Goal: Information Seeking & Learning: Learn about a topic

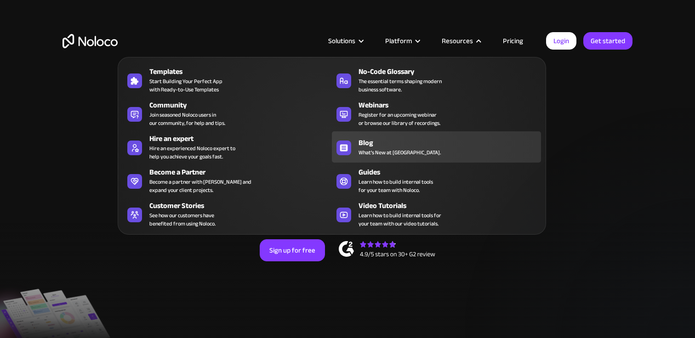
click at [351, 142] on link "Blog What's New at Noloco." at bounding box center [436, 146] width 209 height 31
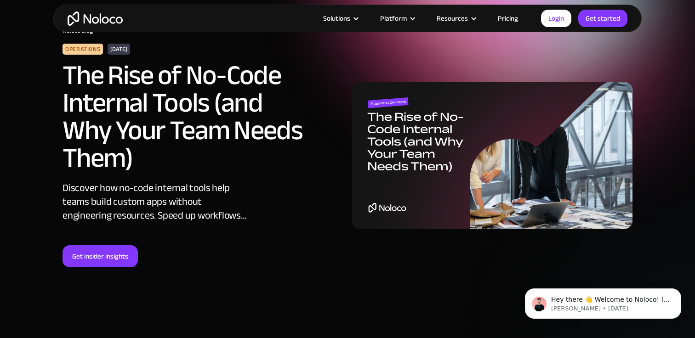
scroll to position [51, 0]
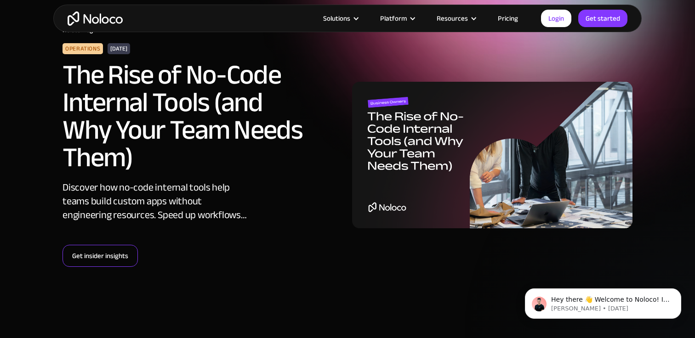
click at [108, 248] on link "Get insider insights" at bounding box center [99, 256] width 75 height 22
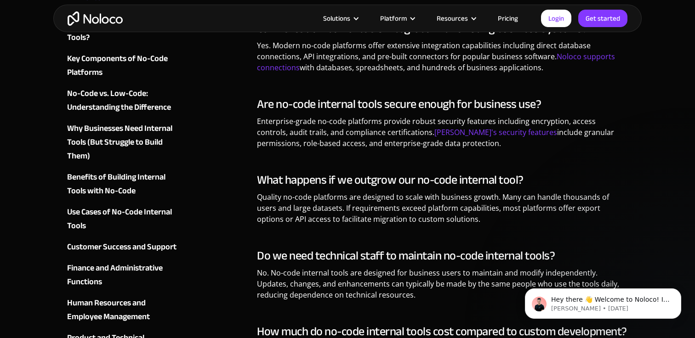
scroll to position [5138, 0]
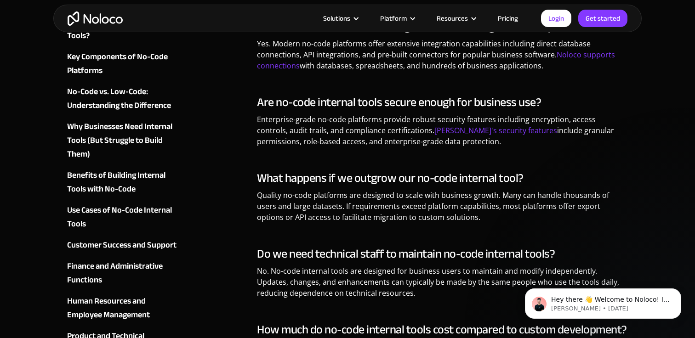
click at [156, 209] on div "Use Cases of No-Code Internal Tools" at bounding box center [122, 218] width 111 height 28
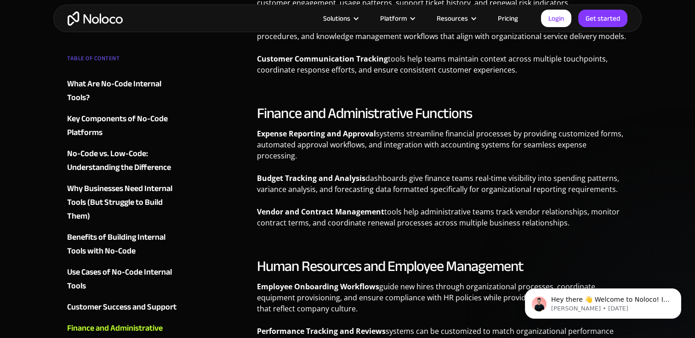
scroll to position [2675, 0]
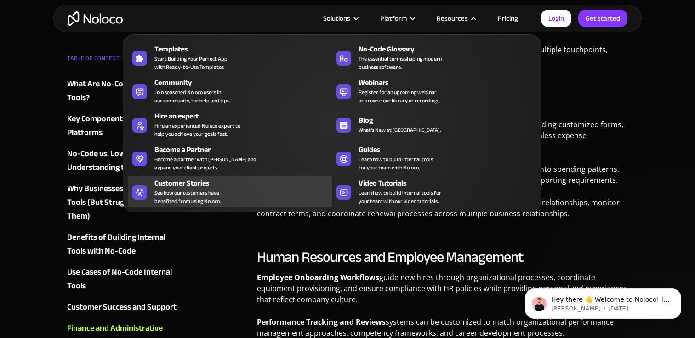
click at [194, 191] on span "See how our customers have benefited from using Noloco." at bounding box center [187, 197] width 66 height 17
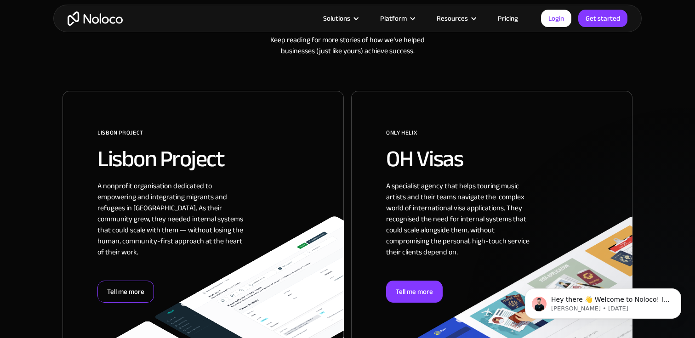
click at [136, 282] on div "Tell me more" at bounding box center [125, 292] width 57 height 22
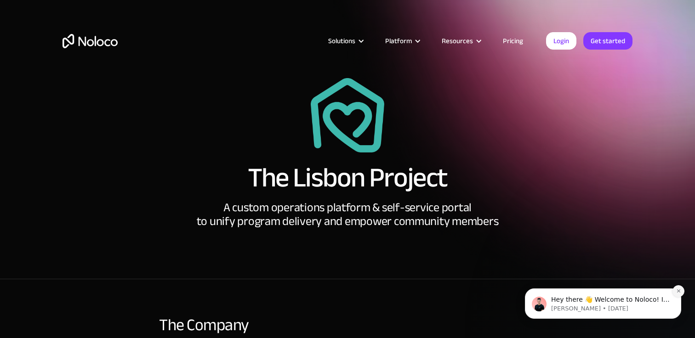
click at [679, 292] on icon "Dismiss notification" at bounding box center [677, 290] width 3 height 3
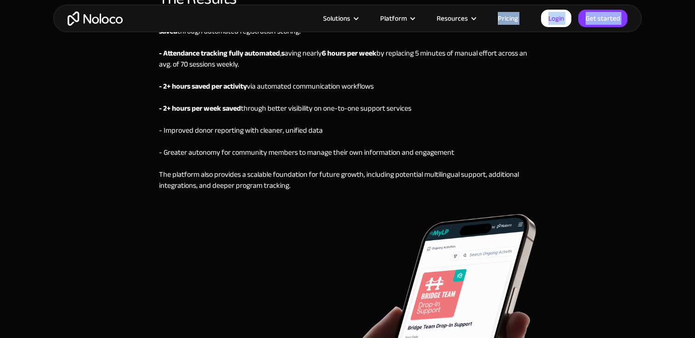
scroll to position [2802, 0]
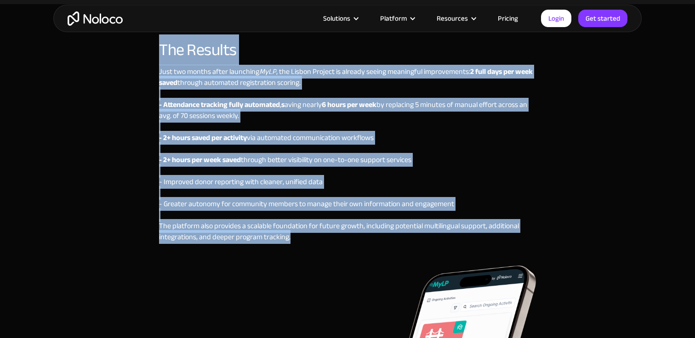
drag, startPoint x: 250, startPoint y: 181, endPoint x: 293, endPoint y: 223, distance: 60.1
copy div "The Lisbon Project A custom operations platform & self-service portal to unify …"
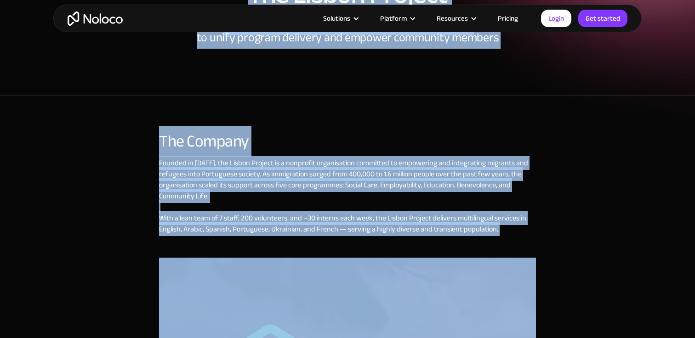
scroll to position [0, 0]
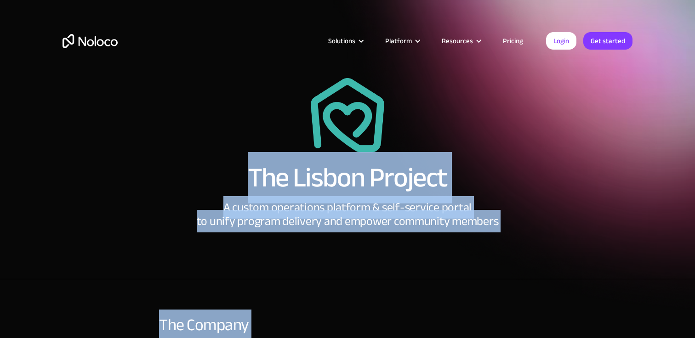
click at [547, 140] on div "The Lisbon Project A custom operations platform & self-service portal to unify …" at bounding box center [347, 153] width 570 height 150
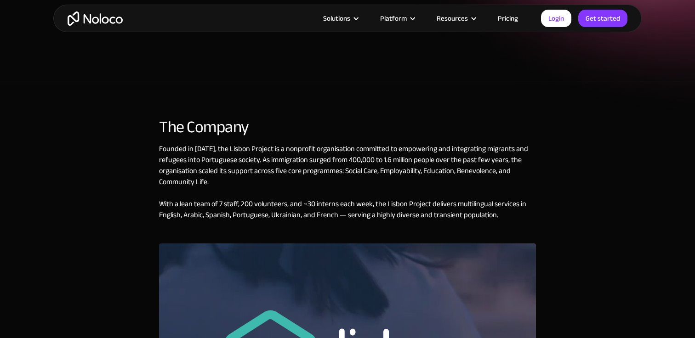
scroll to position [201, 0]
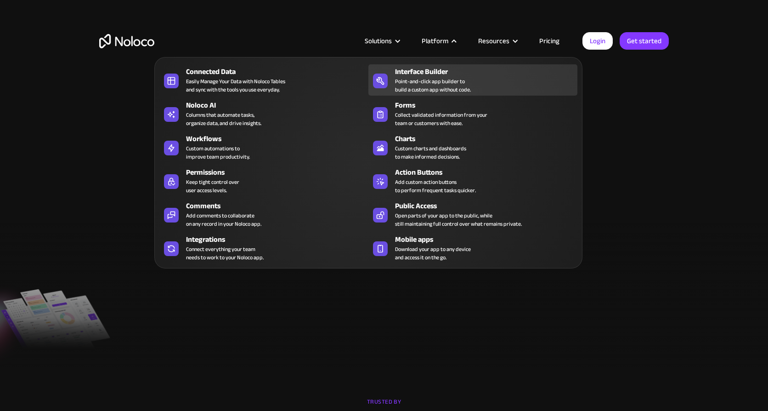
click at [440, 85] on div "Point-and-click app builder to build a custom app without code." at bounding box center [433, 85] width 76 height 17
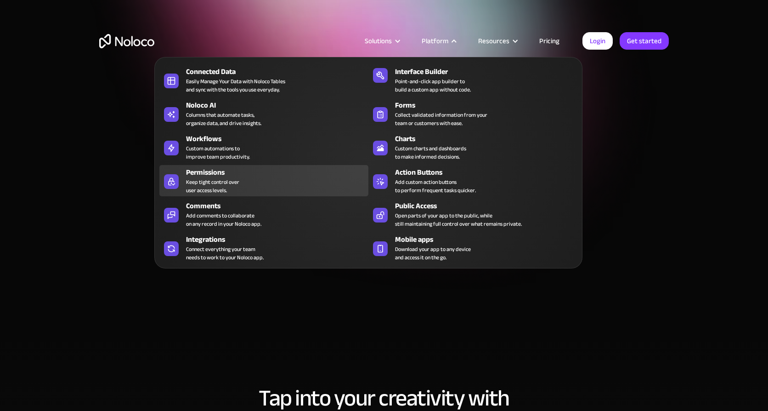
click at [207, 186] on div "Keep tight control over user access levels." at bounding box center [212, 186] width 53 height 17
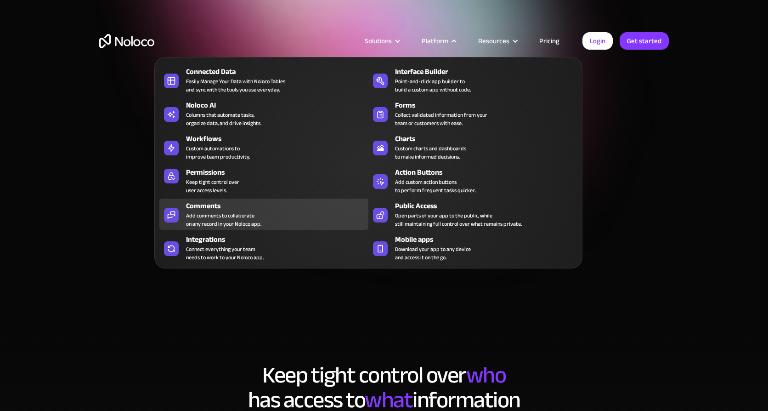
click at [232, 215] on div "Add comments to collaborate on any record in your Noloco app." at bounding box center [223, 219] width 75 height 17
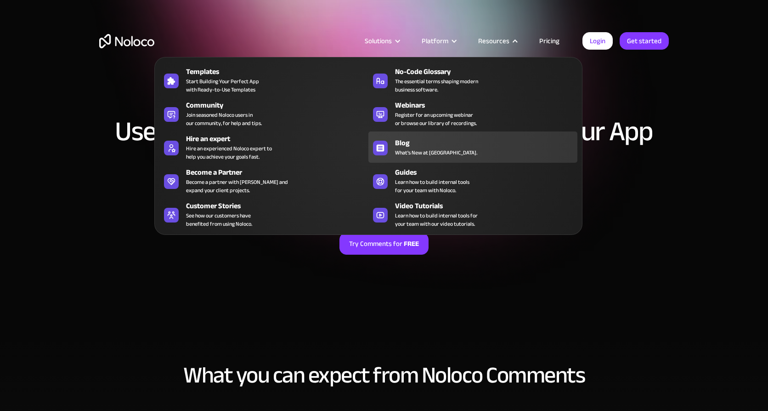
click at [397, 143] on div "Blog" at bounding box center [488, 142] width 187 height 11
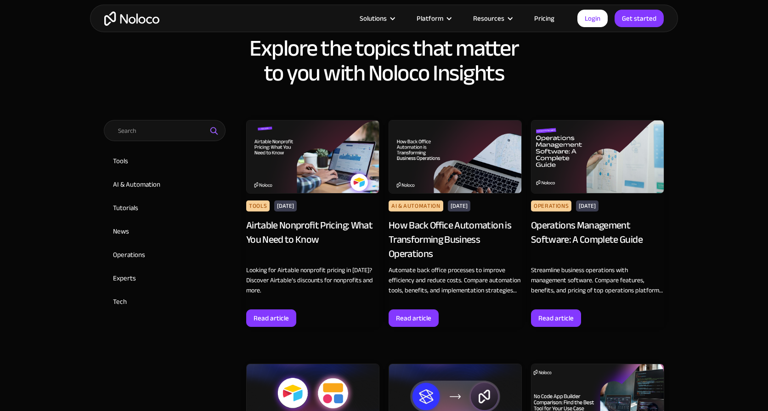
scroll to position [375, 0]
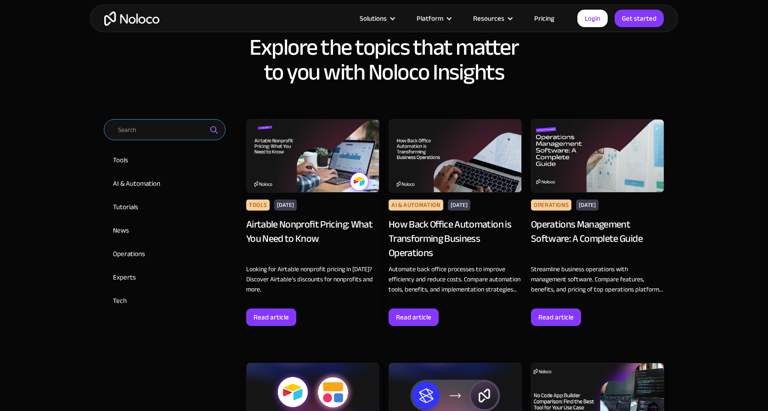
click at [164, 127] on input "Email Form 2" at bounding box center [165, 129] width 122 height 21
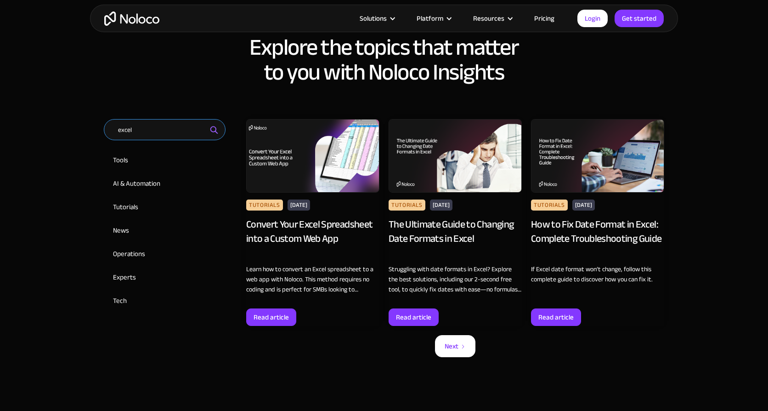
click at [149, 135] on input "excel" at bounding box center [165, 129] width 122 height 21
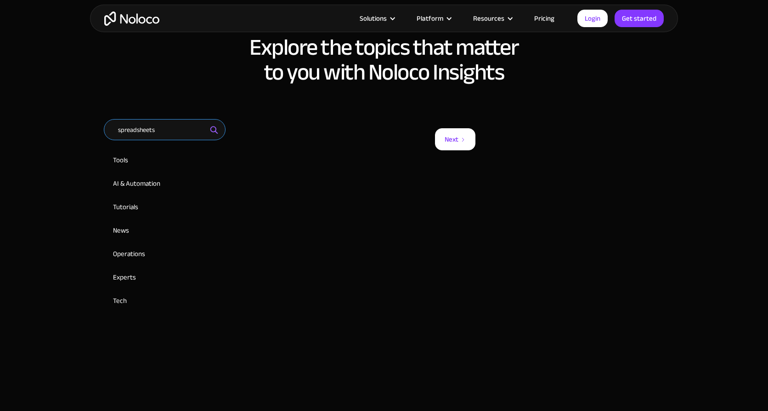
type input "spreadsheets"
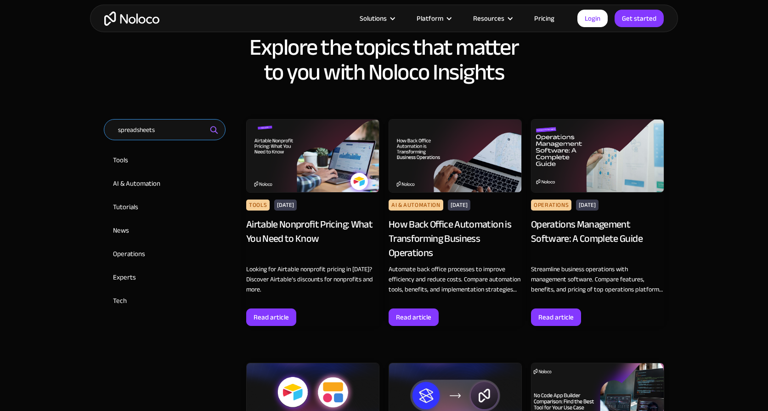
click at [158, 129] on input "spreadsheets" at bounding box center [165, 129] width 122 height 21
click at [213, 130] on img "Email Form 2" at bounding box center [214, 129] width 11 height 11
click at [180, 130] on input "spreadsheets" at bounding box center [165, 129] width 122 height 21
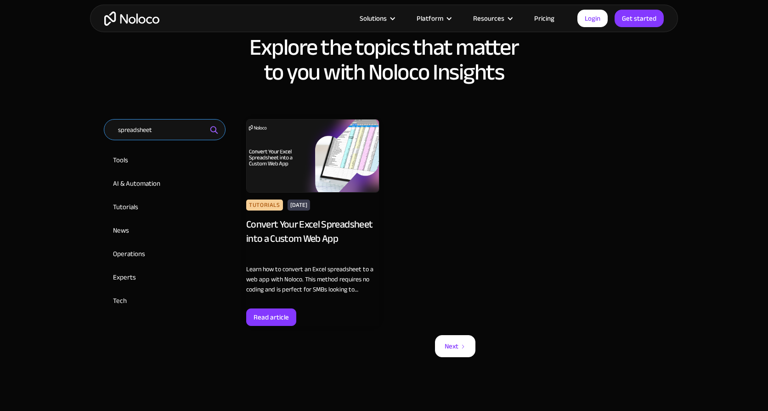
click at [180, 130] on input "spreadsheet" at bounding box center [165, 129] width 122 height 21
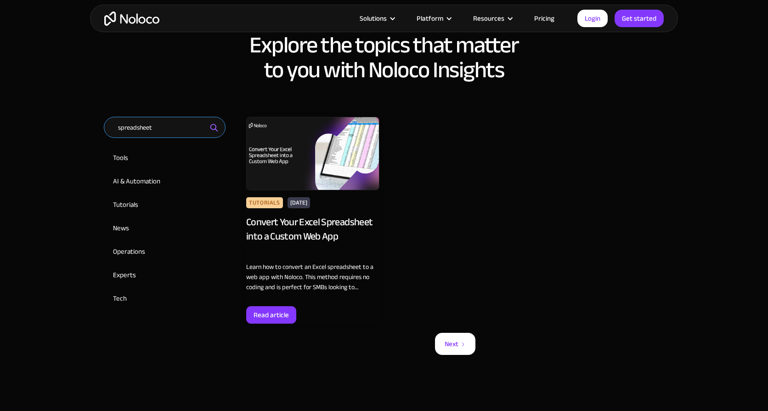
click at [180, 130] on input "spreadsheet" at bounding box center [165, 127] width 122 height 21
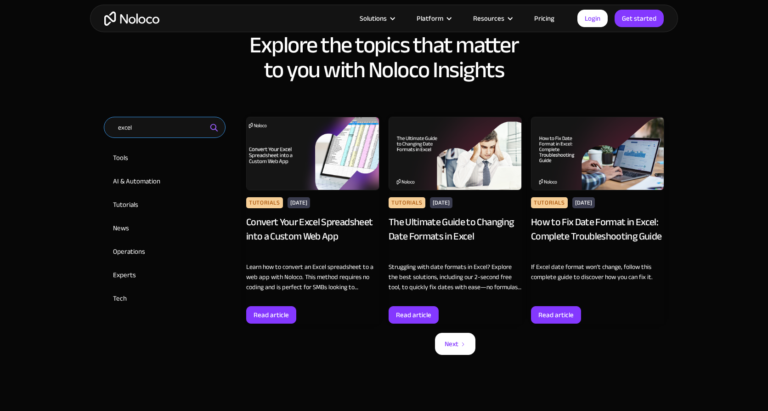
type input "excel"
click at [286, 225] on div "Convert Your Excel Spreadsheet into a Custom Web App" at bounding box center [312, 236] width 133 height 42
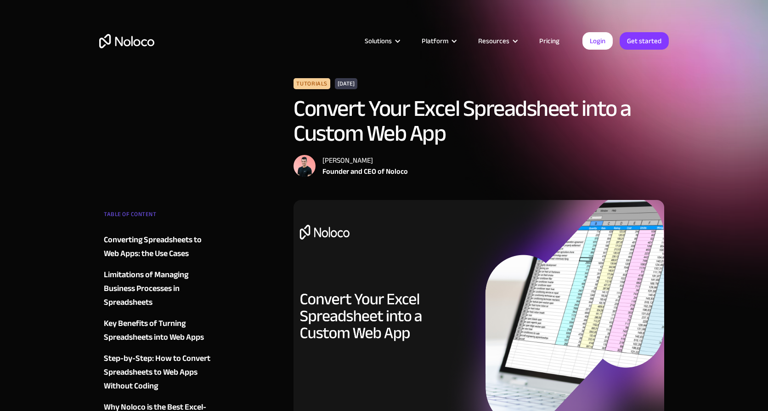
click at [140, 42] on img "home" at bounding box center [126, 41] width 55 height 14
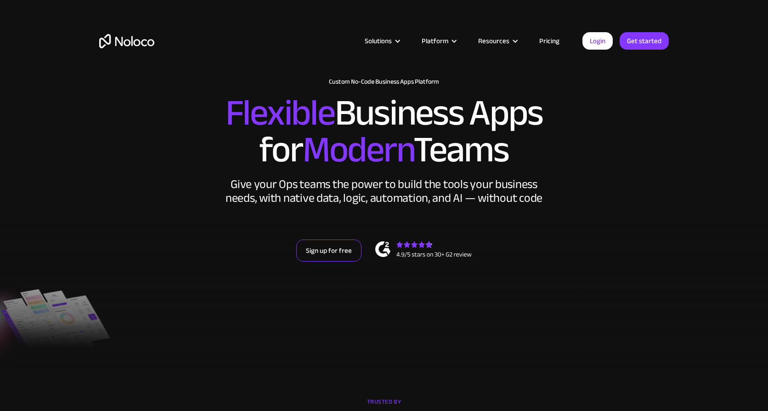
click at [319, 247] on link "Sign up for free" at bounding box center [328, 250] width 65 height 22
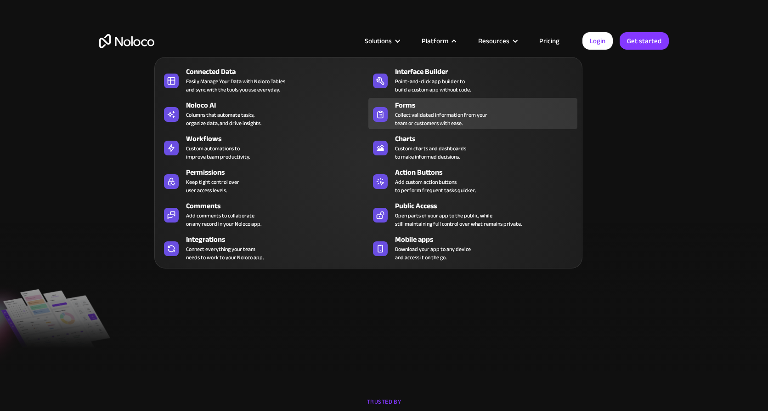
click at [448, 115] on div "Collect validated information from your team or customers with ease." at bounding box center [441, 119] width 92 height 17
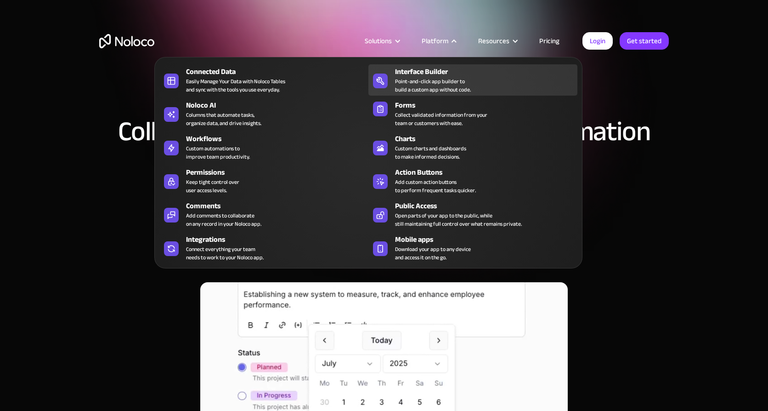
click at [425, 74] on div "Interface Builder" at bounding box center [488, 71] width 187 height 11
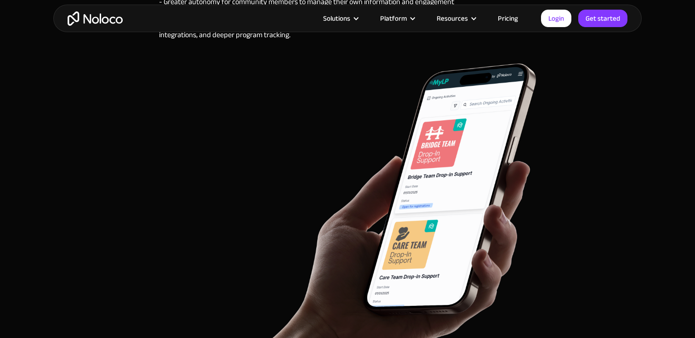
scroll to position [3005, 0]
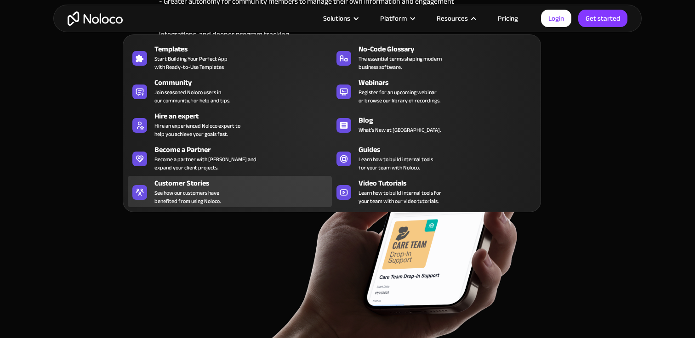
click at [245, 182] on div "Customer Stories" at bounding box center [244, 183] width 181 height 11
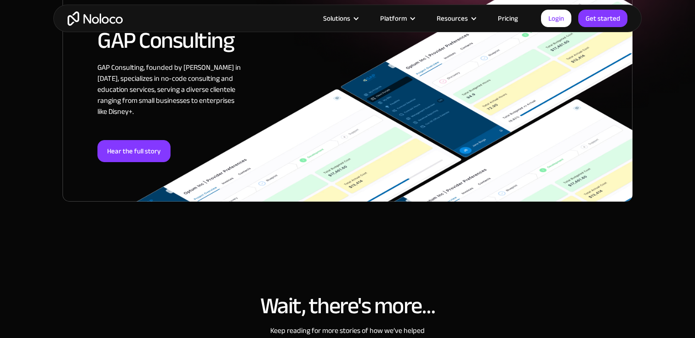
scroll to position [227, 0]
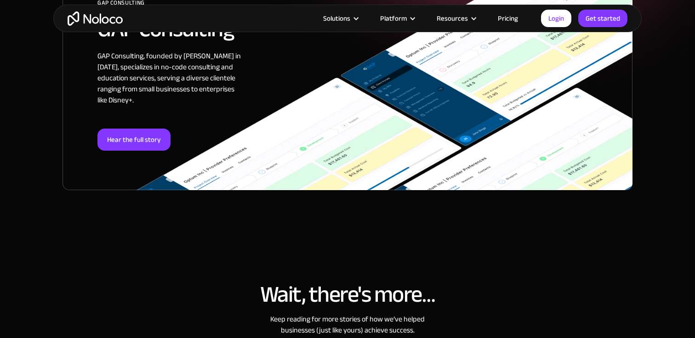
click at [169, 157] on div "GAP Consulting GAP Consulting GAP Consulting, founded by [PERSON_NAME] in [DATE…" at bounding box center [364, 93] width 534 height 194
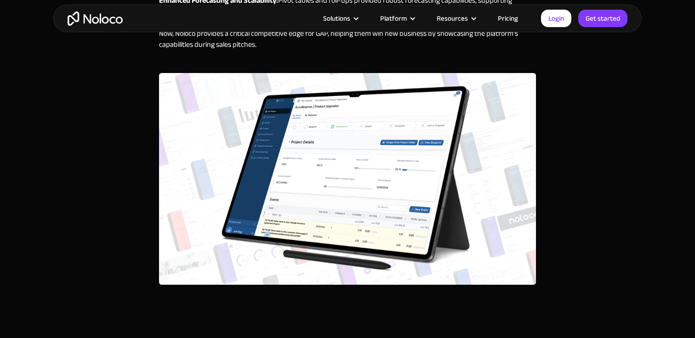
scroll to position [2584, 0]
